Goal: Communication & Community: Share content

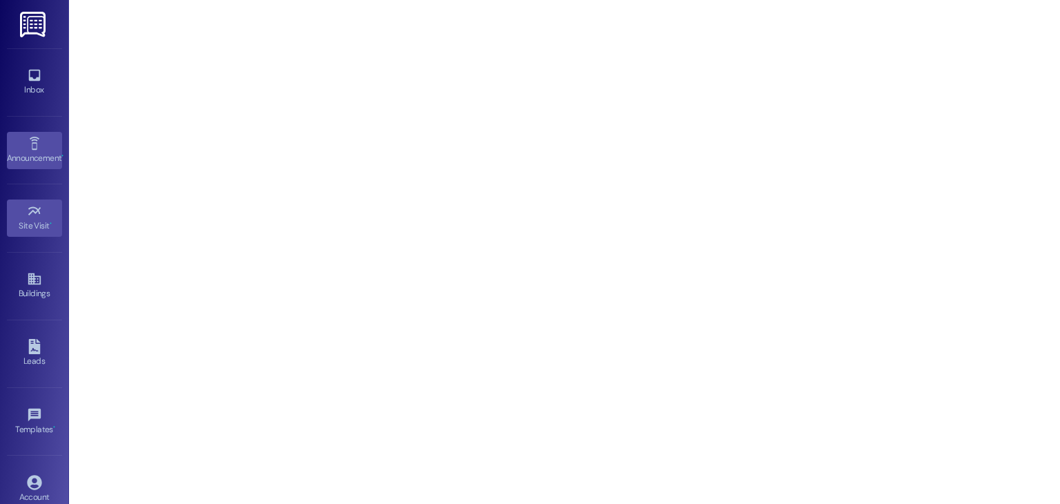
click at [44, 166] on link "Announcement •" at bounding box center [34, 150] width 55 height 37
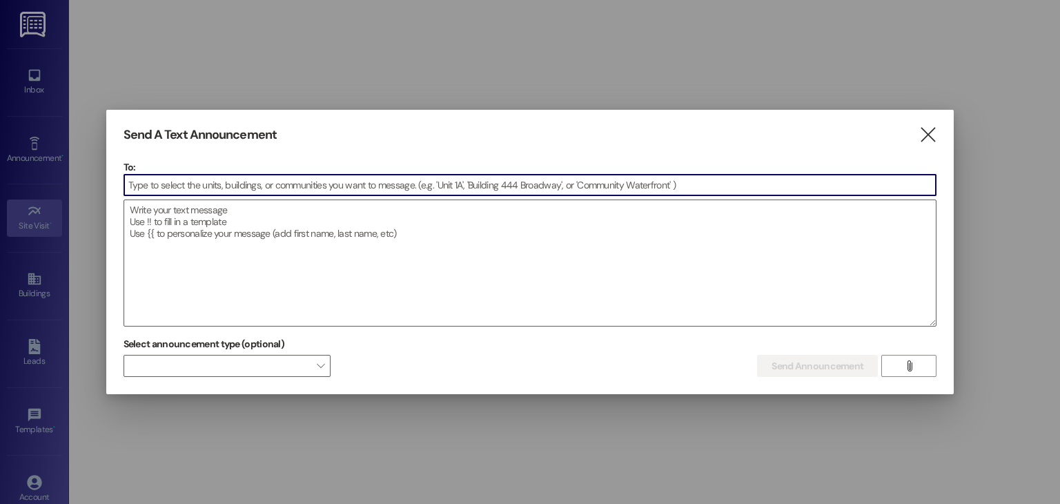
click at [199, 188] on input at bounding box center [530, 185] width 812 height 21
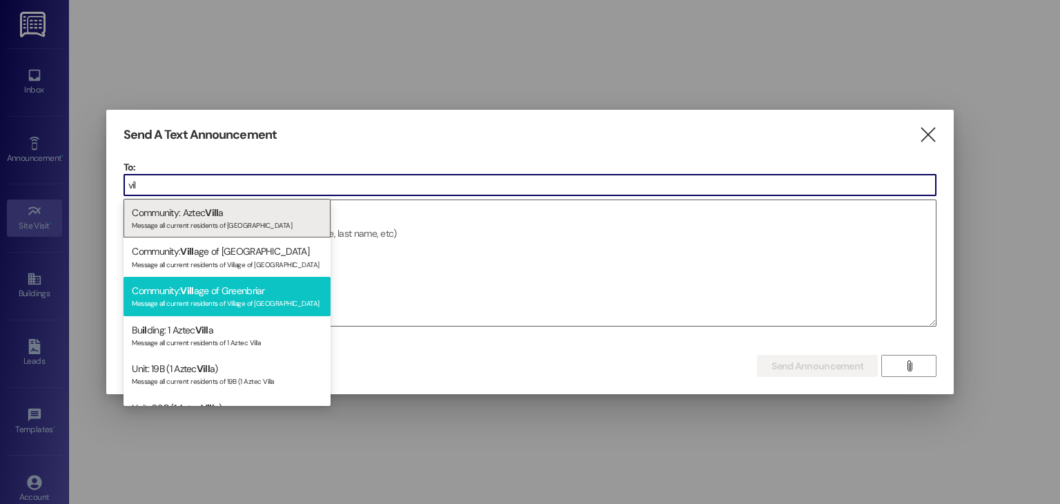
type input "vil"
click at [235, 290] on div "Community: Vill age of Greenbriar Message all current residents of Village of […" at bounding box center [226, 296] width 207 height 39
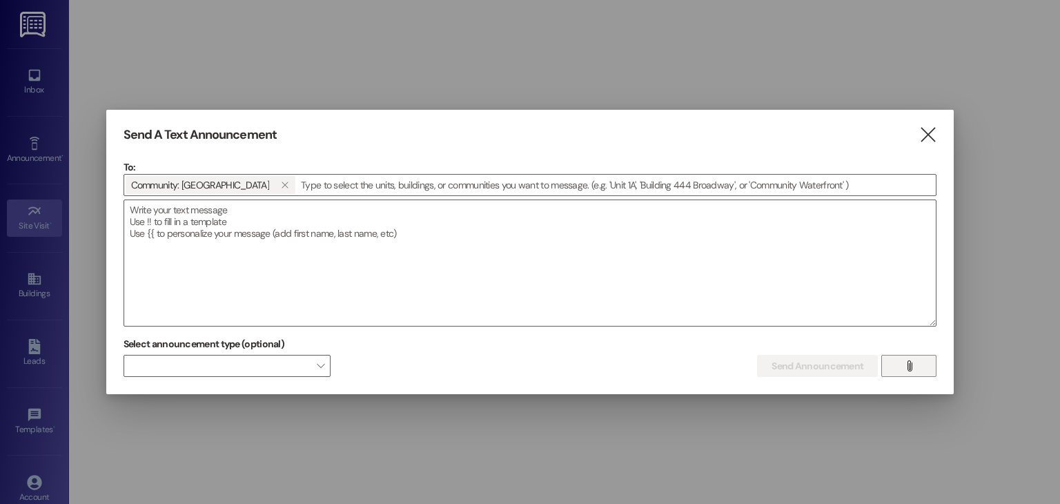
click at [920, 365] on button "" at bounding box center [908, 366] width 55 height 22
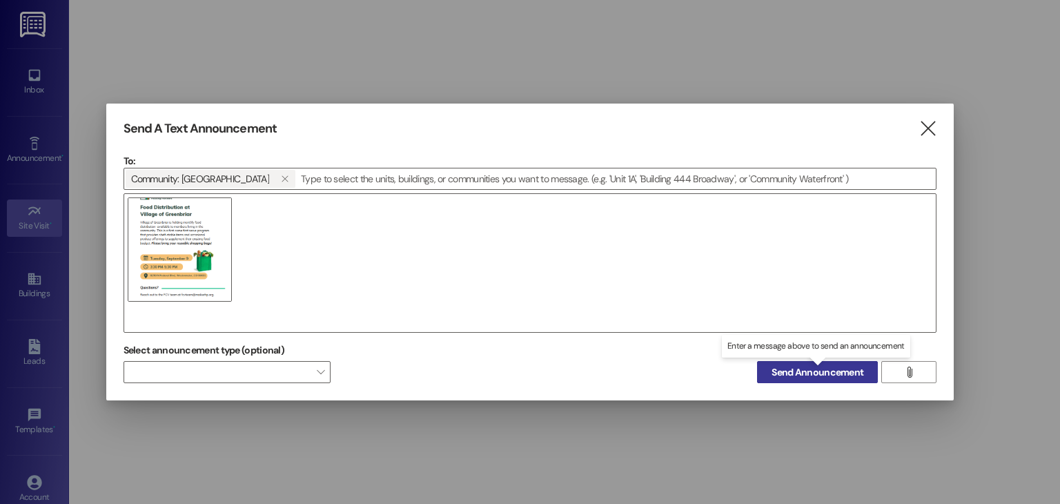
click at [800, 376] on span "Send Announcement" at bounding box center [817, 372] width 92 height 14
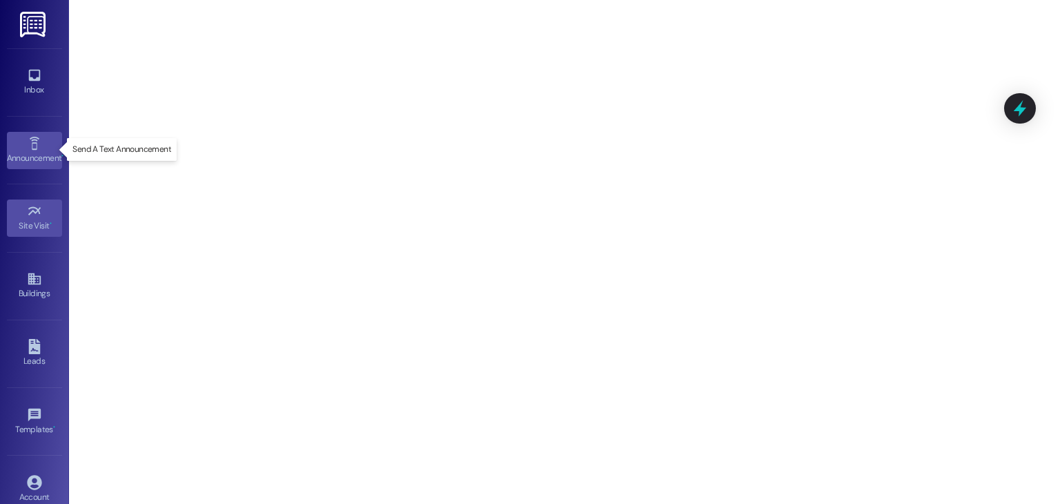
click at [43, 143] on link "Announcement •" at bounding box center [34, 150] width 55 height 37
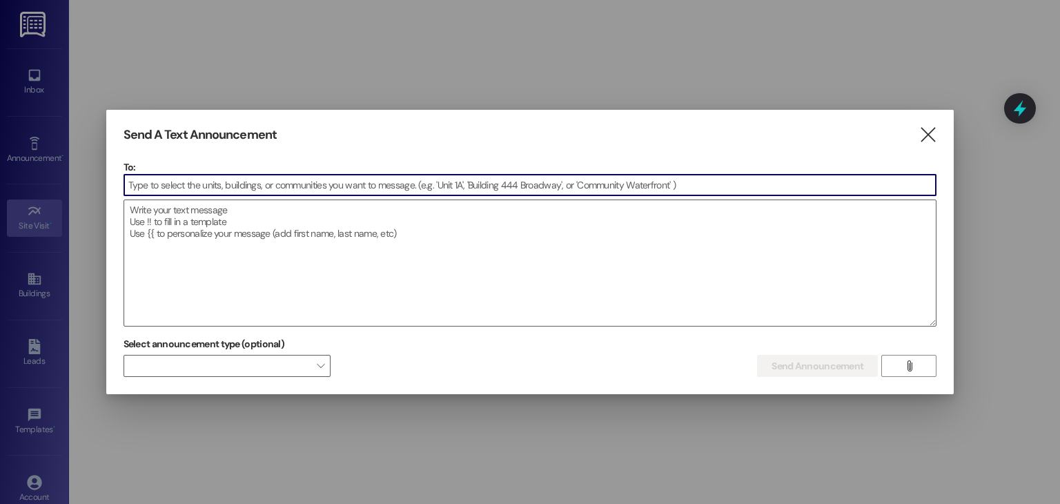
click at [241, 186] on input at bounding box center [530, 185] width 812 height 21
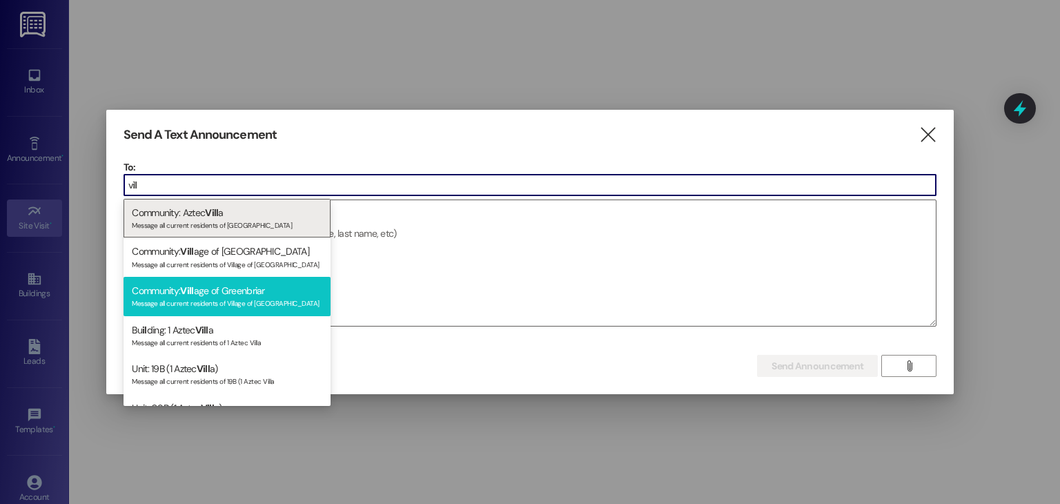
type input "vill"
click at [235, 289] on div "Community: Vill age of Greenbriar Message all current residents of Village of […" at bounding box center [226, 296] width 207 height 39
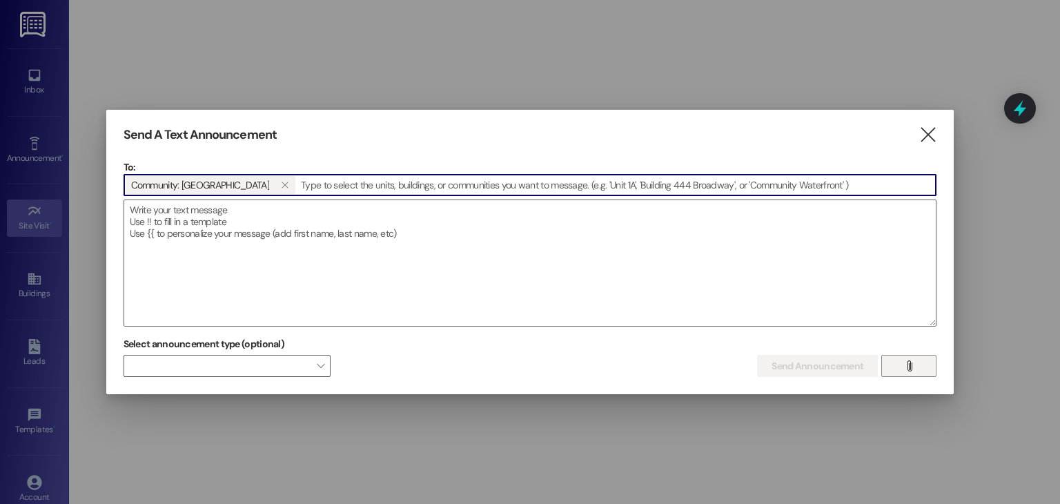
click at [921, 365] on button "" at bounding box center [908, 366] width 55 height 22
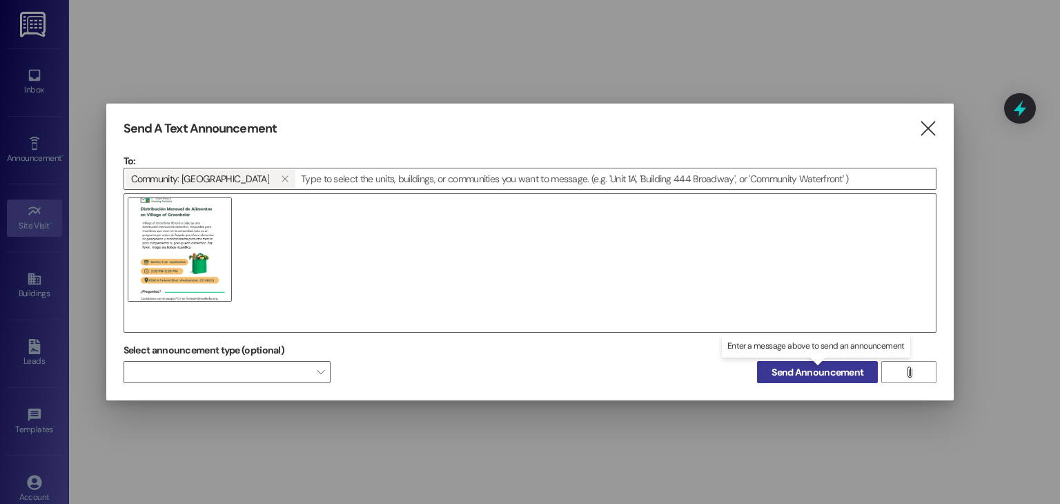
click at [822, 365] on span "Send Announcement" at bounding box center [817, 372] width 92 height 14
